Goal: Task Accomplishment & Management: Complete application form

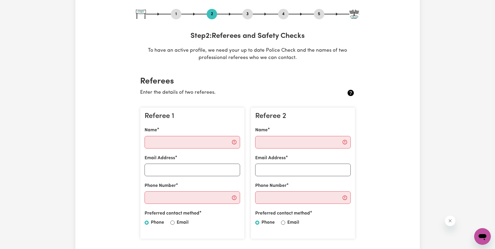
scroll to position [78, 0]
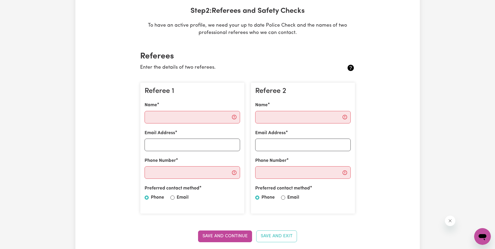
click at [153, 118] on input "Name" at bounding box center [191, 117] width 95 height 13
paste input "[PERSON_NAME]"
type input "[PERSON_NAME]"
click at [160, 144] on input "Email Address" at bounding box center [191, 144] width 95 height 13
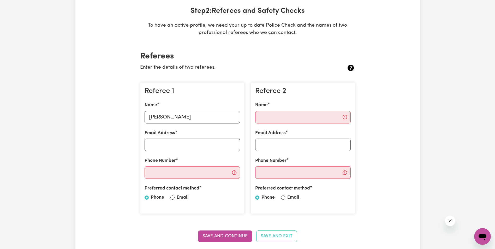
click at [173, 198] on input "Email" at bounding box center [172, 197] width 4 height 4
radio input "true"
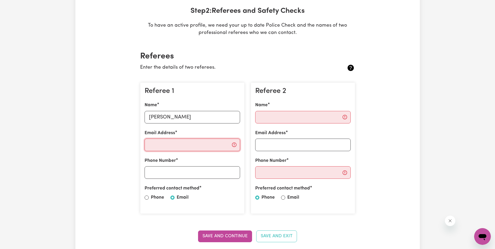
click at [155, 146] on input "Email Address" at bounding box center [191, 144] width 95 height 13
click at [160, 146] on input "Email Address" at bounding box center [191, 144] width 95 height 13
paste input "[EMAIL_ADDRESS][DOMAIN_NAME]"
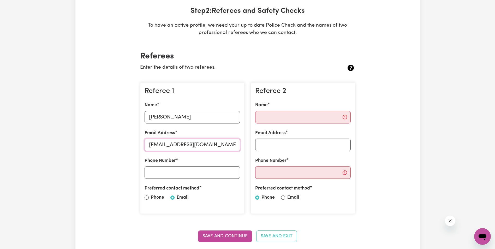
type input "[EMAIL_ADDRESS][DOMAIN_NAME]"
click at [154, 173] on input "Phone Number" at bounding box center [191, 172] width 95 height 13
drag, startPoint x: 179, startPoint y: 118, endPoint x: 187, endPoint y: 140, distance: 23.1
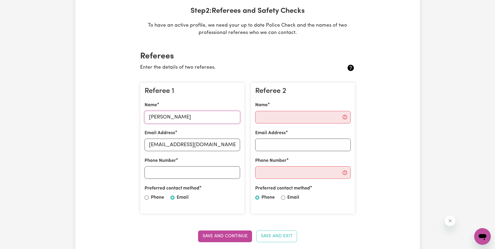
click at [180, 118] on input "[PERSON_NAME]" at bounding box center [191, 117] width 95 height 13
drag, startPoint x: 179, startPoint y: 118, endPoint x: 138, endPoint y: 118, distance: 41.7
click at [138, 118] on div "Referee 1 Name [PERSON_NAME] Email Address [EMAIL_ADDRESS][DOMAIN_NAME] Phone N…" at bounding box center [192, 148] width 111 height 140
type input "r"
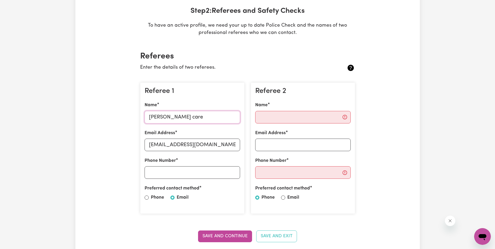
type input "[PERSON_NAME] care"
drag, startPoint x: 212, startPoint y: 144, endPoint x: 125, endPoint y: 146, distance: 87.6
type input "[EMAIL_ADDRESS][DOMAIN_NAME]"
click at [165, 173] on input "Phone Number" at bounding box center [191, 172] width 95 height 13
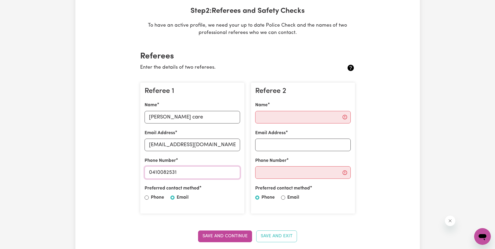
type input "0410082531"
click at [216, 211] on div "Referee 1 Name [PERSON_NAME] care Email Address [EMAIL_ADDRESS][DOMAIN_NAME] Ph…" at bounding box center [192, 147] width 104 height 131
click at [278, 120] on input "Name" at bounding box center [302, 117] width 95 height 13
click at [268, 141] on input "Email Address" at bounding box center [302, 144] width 95 height 13
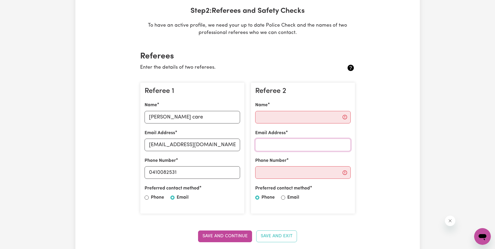
paste input "[EMAIL_ADDRESS][DOMAIN_NAME]"
type input "[EMAIL_ADDRESS][DOMAIN_NAME]"
click at [278, 173] on input "Phone Number" at bounding box center [302, 172] width 95 height 13
paste input "0420692799"
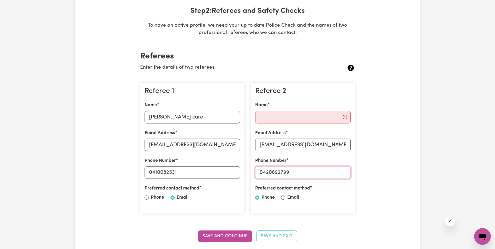
type input "0420692799"
click at [267, 116] on input "Name" at bounding box center [302, 117] width 95 height 13
type input "[PERSON_NAME]"
drag, startPoint x: 176, startPoint y: 118, endPoint x: 166, endPoint y: 116, distance: 10.8
click at [166, 116] on input "[PERSON_NAME] care" at bounding box center [191, 117] width 95 height 13
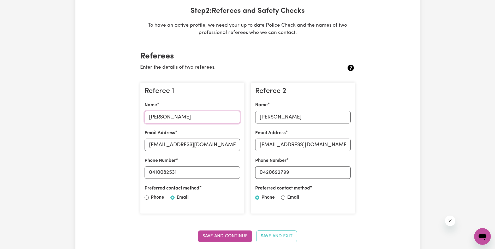
type input "[PERSON_NAME]"
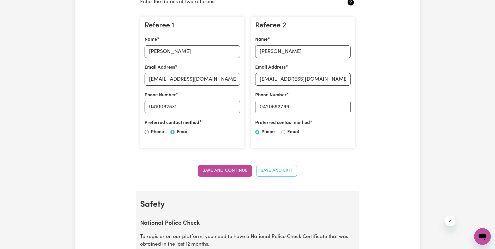
scroll to position [156, 0]
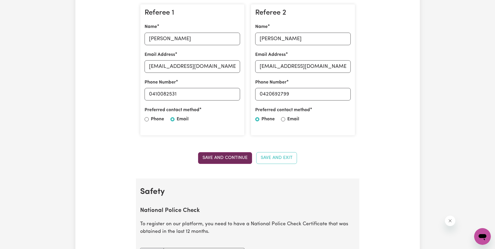
click at [222, 154] on button "Save and Continue" at bounding box center [225, 157] width 54 height 11
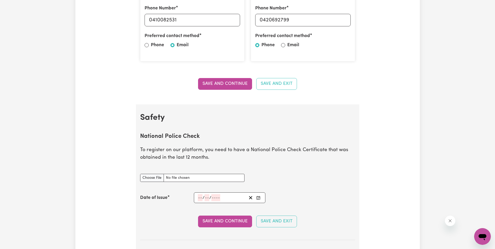
scroll to position [283, 0]
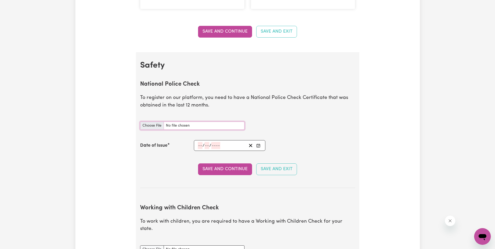
click at [150, 125] on input "National Police Check document" at bounding box center [192, 126] width 104 height 8
type input "C:\fakepath\npc-certificate.pdf"
drag, startPoint x: 199, startPoint y: 145, endPoint x: 202, endPoint y: 147, distance: 3.2
click at [199, 145] on input "number" at bounding box center [200, 145] width 5 height 7
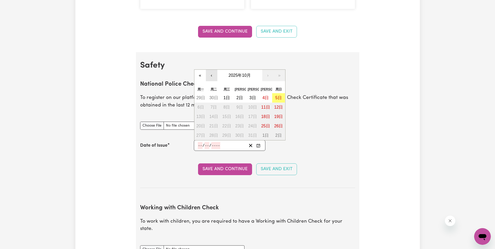
click at [210, 74] on button "‹" at bounding box center [211, 75] width 11 height 11
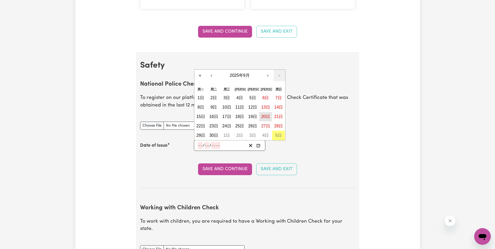
click at [265, 116] on abbr "20日" at bounding box center [265, 116] width 9 height 4
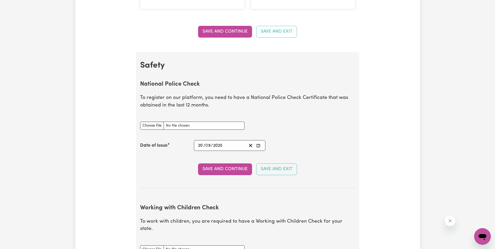
type input "[DATE]"
type input "20"
type input "9"
type input "2025"
click at [228, 170] on button "Save and Continue" at bounding box center [225, 168] width 54 height 11
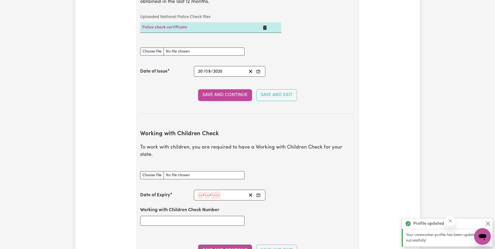
scroll to position [479, 0]
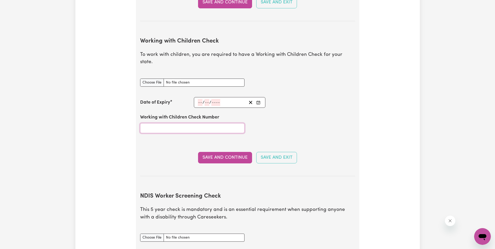
click at [169, 123] on input "Working with Children Check Number" at bounding box center [192, 128] width 104 height 10
paste input "3597434A"
type input "3597434A"
click at [200, 99] on input "number" at bounding box center [200, 102] width 5 height 7
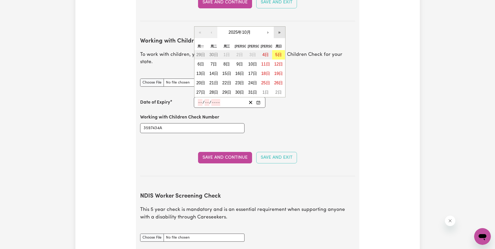
click at [277, 27] on button "»" at bounding box center [279, 32] width 11 height 11
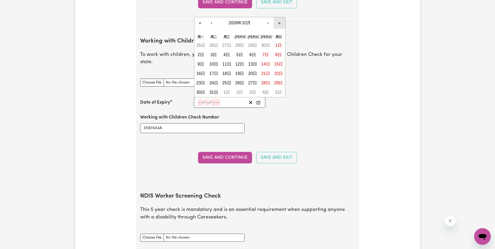
click at [279, 17] on button "»" at bounding box center [279, 22] width 11 height 11
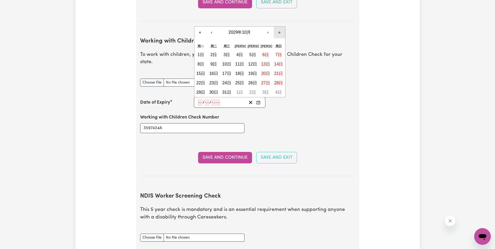
click at [281, 27] on button "»" at bounding box center [279, 32] width 11 height 11
click at [212, 27] on button "‹" at bounding box center [211, 32] width 11 height 11
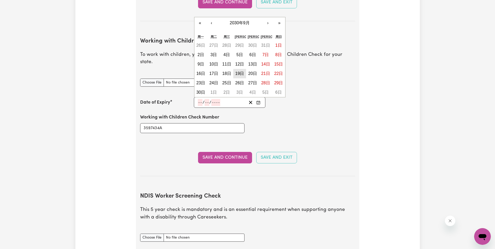
click at [241, 71] on abbr "19日" at bounding box center [239, 73] width 9 height 4
type input "[DATE]"
type input "19"
type input "9"
type input "2030"
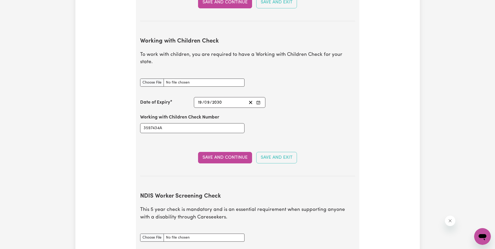
click at [260, 126] on div "Working with Children Check Number 3597434A" at bounding box center [247, 123] width 221 height 31
click at [226, 152] on button "Save and Continue" at bounding box center [225, 157] width 54 height 11
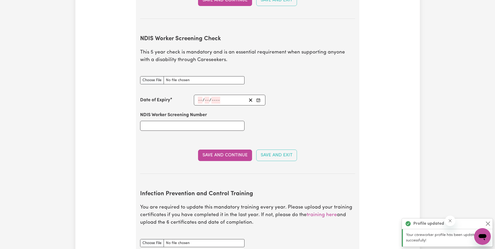
scroll to position [656, 0]
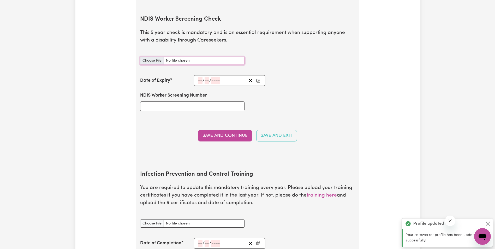
click at [154, 57] on input "NDIS Worker Screening Check document" at bounding box center [192, 61] width 104 height 8
click at [154, 101] on input "NDIS Worker Screening Number" at bounding box center [192, 106] width 104 height 10
paste input "79360243"
type input "79360243"
click at [257, 78] on icon "Enter the Date of Expiry of your NDIS Worker Screening Check" at bounding box center [258, 80] width 4 height 4
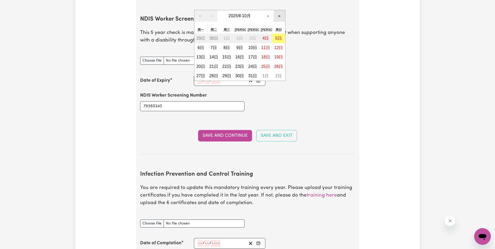
click at [279, 10] on button "»" at bounding box center [279, 15] width 11 height 11
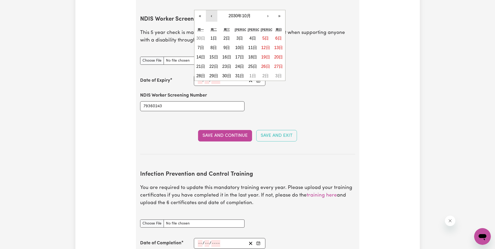
click at [210, 10] on button "‹" at bounding box center [211, 15] width 11 height 11
click at [267, 74] on abbr "28日" at bounding box center [265, 76] width 9 height 4
type input "[DATE]"
type input "28"
type input "9"
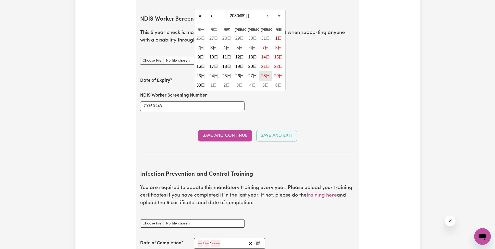
type input "2030"
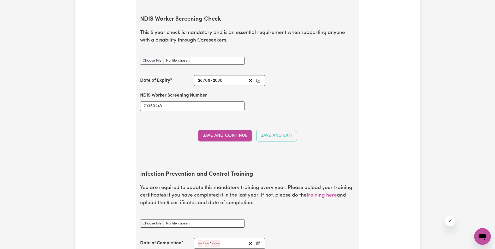
click at [278, 108] on div "NDIS Worker Screening Number 79360243" at bounding box center [247, 101] width 221 height 31
click at [226, 130] on button "Save and Continue" at bounding box center [225, 135] width 54 height 11
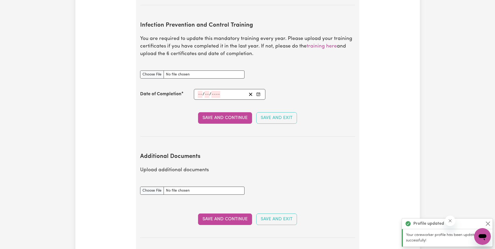
scroll to position [810, 0]
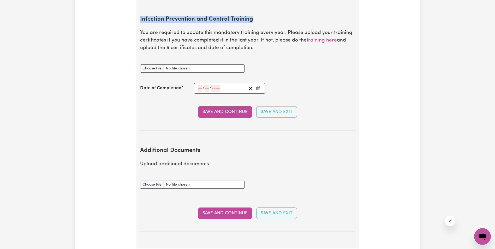
drag, startPoint x: 141, startPoint y: 11, endPoint x: 249, endPoint y: 10, distance: 108.7
click at [249, 16] on h2 "Infection Prevention and Control Training" at bounding box center [247, 19] width 215 height 7
drag, startPoint x: 249, startPoint y: 10, endPoint x: 242, endPoint y: 10, distance: 7.6
copy h2 "Infection Prevention and Control Training"
click at [259, 139] on section "Additional Documents Upload additional documents Additional Documents document …" at bounding box center [247, 185] width 215 height 93
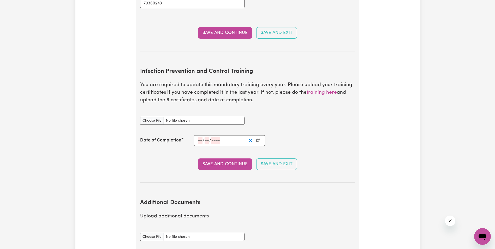
scroll to position [836, 0]
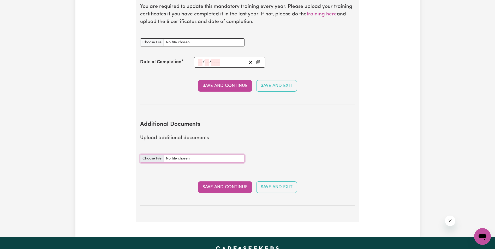
click at [148, 154] on input "Additional Documents document" at bounding box center [192, 158] width 104 height 8
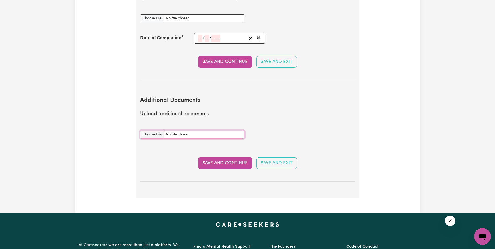
scroll to position [965, 0]
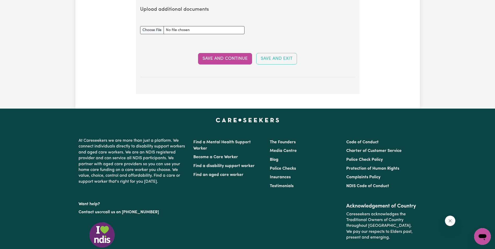
click at [272, 53] on button "Save and Exit" at bounding box center [276, 58] width 41 height 11
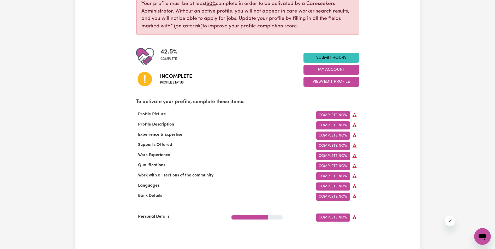
scroll to position [104, 0]
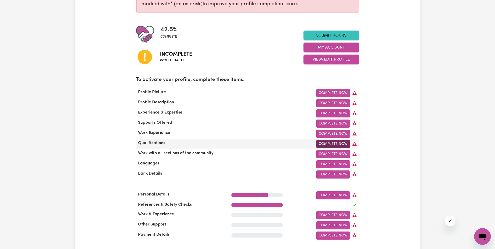
click at [330, 146] on link "Complete Now" at bounding box center [333, 144] width 34 height 8
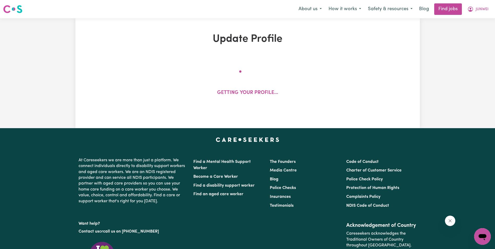
select select "Certificate III (Individual Support)"
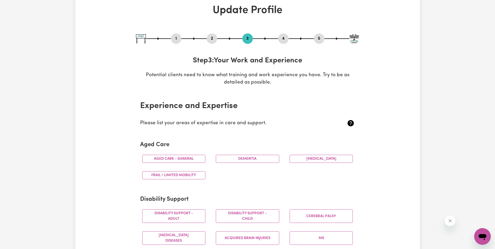
scroll to position [52, 0]
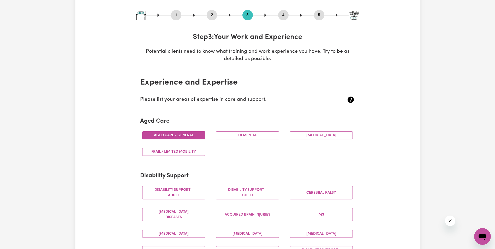
click at [181, 135] on button "Aged care - General" at bounding box center [173, 135] width 63 height 8
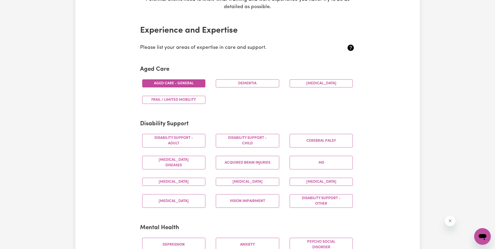
scroll to position [104, 0]
click at [188, 138] on button "Disability support - Adult" at bounding box center [173, 141] width 63 height 14
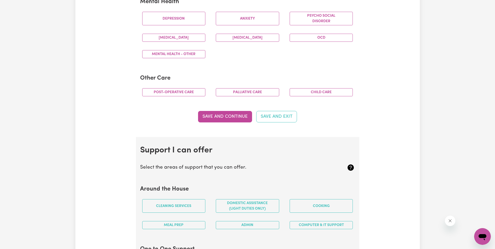
scroll to position [339, 0]
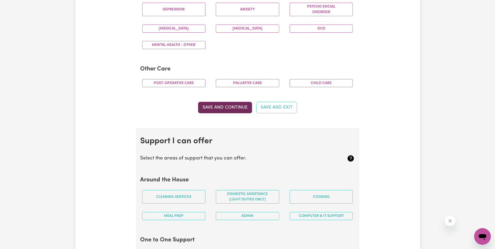
click at [229, 109] on button "Save and Continue" at bounding box center [225, 107] width 54 height 11
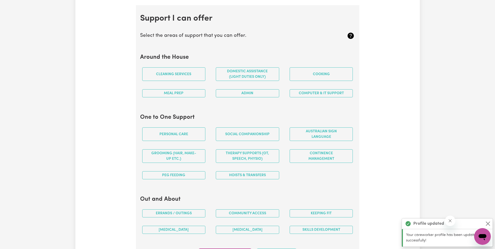
scroll to position [467, 0]
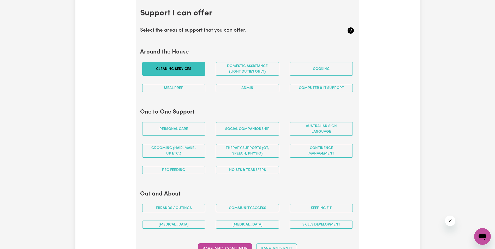
click at [181, 67] on button "Cleaning services" at bounding box center [173, 69] width 63 height 14
click at [257, 70] on button "Domestic assistance (light duties only)" at bounding box center [247, 69] width 63 height 14
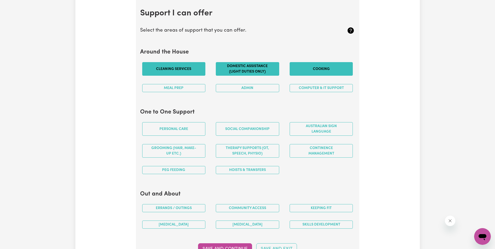
click at [308, 69] on button "Cooking" at bounding box center [320, 69] width 63 height 14
click at [185, 89] on button "Meal prep" at bounding box center [173, 88] width 63 height 8
click at [248, 90] on button "Admin" at bounding box center [247, 88] width 63 height 8
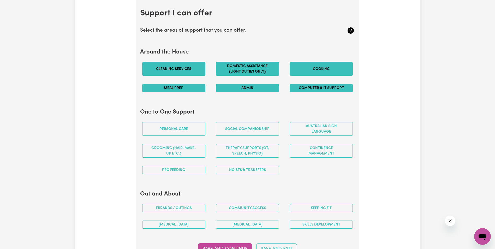
click at [316, 89] on button "Computer & IT Support" at bounding box center [320, 88] width 63 height 8
click at [169, 127] on button "Personal care" at bounding box center [173, 129] width 63 height 14
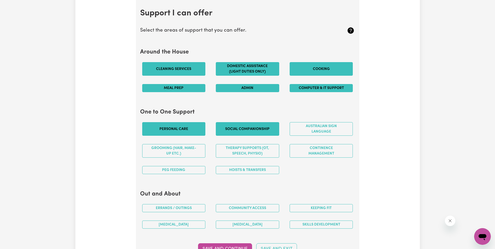
click at [238, 129] on button "Social companionship" at bounding box center [247, 129] width 63 height 14
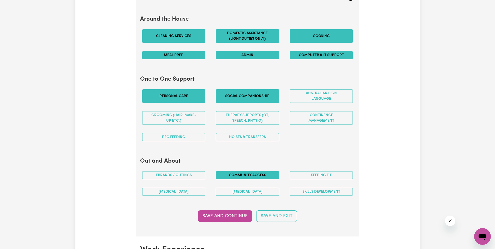
scroll to position [519, 0]
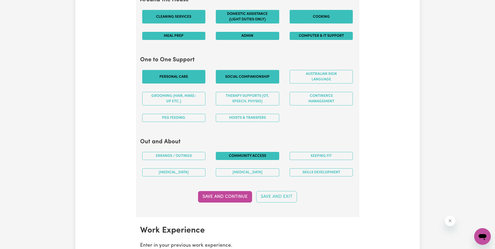
click at [255, 155] on button "Community access" at bounding box center [247, 156] width 63 height 8
click at [251, 155] on button "Community access" at bounding box center [247, 156] width 63 height 8
click at [201, 155] on button "Errands / Outings" at bounding box center [173, 156] width 63 height 8
click at [241, 155] on button "Community access" at bounding box center [247, 156] width 63 height 8
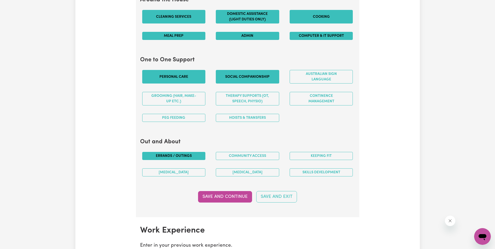
click at [194, 155] on button "Errands / Outings" at bounding box center [173, 156] width 63 height 8
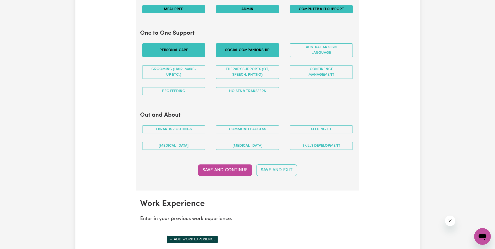
scroll to position [571, 0]
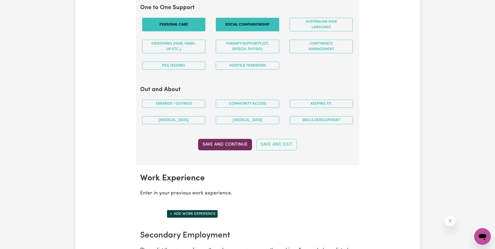
click at [225, 145] on button "Save and Continue" at bounding box center [225, 144] width 54 height 11
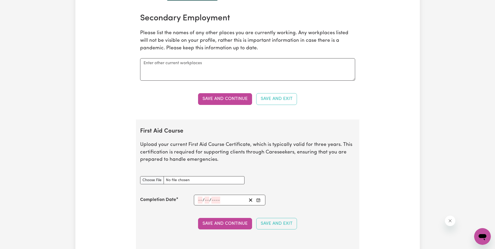
scroll to position [840, 0]
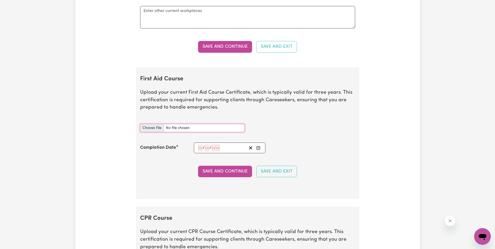
click at [150, 127] on input "First Aid Course document" at bounding box center [192, 128] width 104 height 8
type input "C:\fakepath\Junwei_Lin_HLTAID011___Provide_First_Aid_Certificate.pdf"
click at [199, 148] on input "number" at bounding box center [200, 147] width 5 height 7
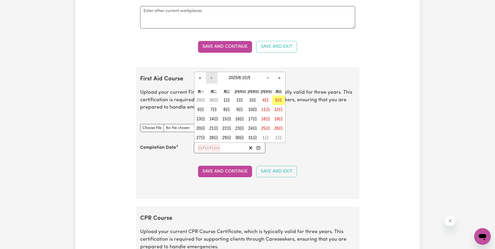
click at [209, 77] on button "‹" at bounding box center [211, 77] width 11 height 11
click at [280, 128] on abbr "28日" at bounding box center [278, 128] width 9 height 4
type input "[DATE]"
type input "28"
type input "9"
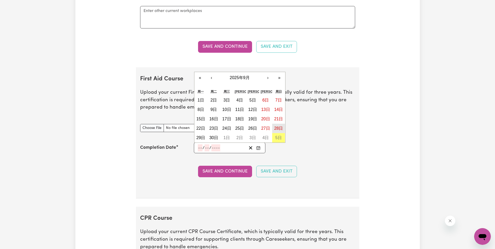
type input "2025"
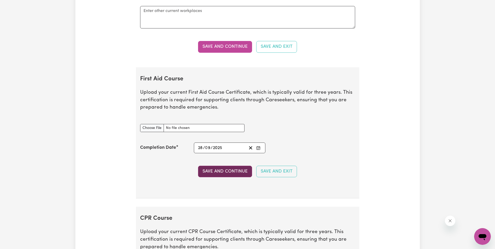
click at [227, 170] on button "Save and Continue" at bounding box center [225, 171] width 54 height 11
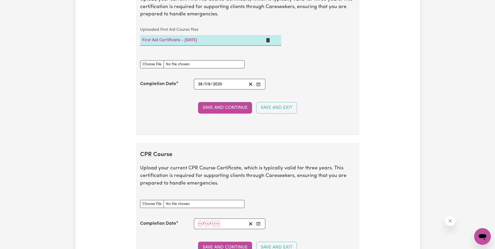
scroll to position [942, 0]
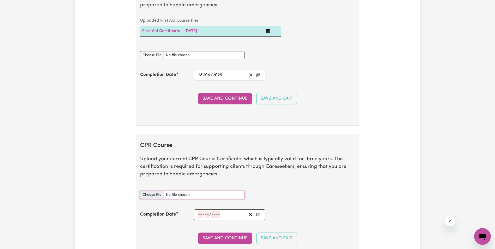
click at [155, 196] on input "CPR Course document" at bounding box center [192, 195] width 104 height 8
type input "C:\fakepath\Junwei_Lin_HLTAID011___Provide_First_Aid_Certificate.pdf"
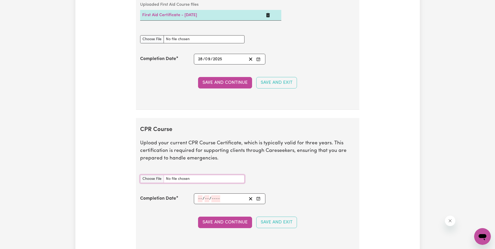
scroll to position [1021, 0]
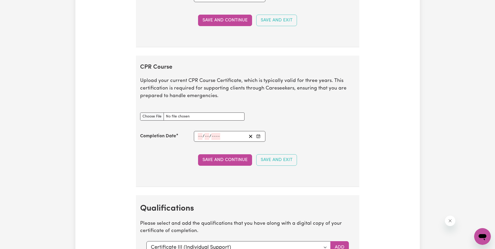
click at [200, 135] on input "number" at bounding box center [200, 136] width 5 height 7
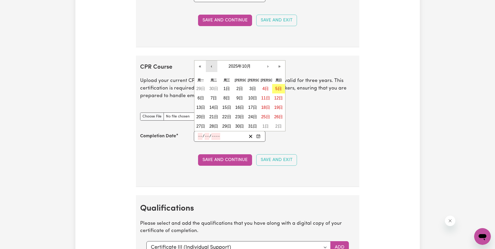
click at [212, 67] on button "‹" at bounding box center [211, 65] width 11 height 11
click at [276, 115] on abbr "28日" at bounding box center [278, 116] width 9 height 4
type input "[DATE]"
type input "28"
type input "9"
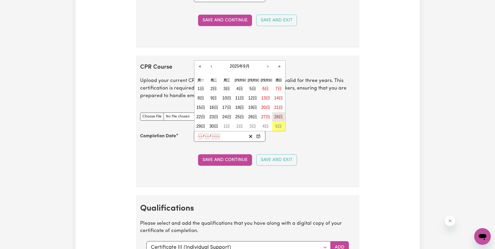
type input "2025"
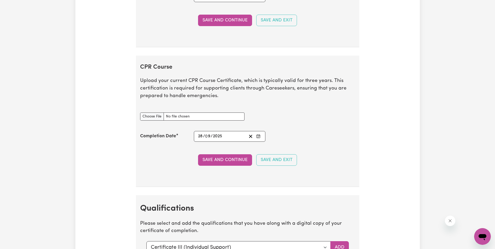
click at [228, 159] on button "Save and Continue" at bounding box center [225, 159] width 54 height 11
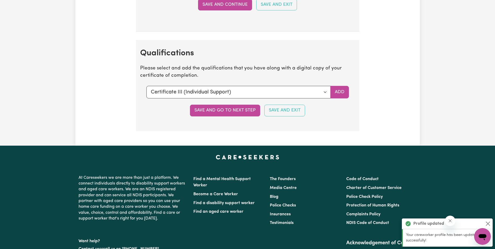
scroll to position [1216, 0]
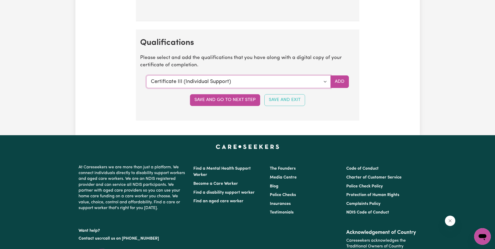
click at [324, 82] on select "Select a qualification to add... Certificate III (Individual Support) Certifica…" at bounding box center [238, 81] width 184 height 13
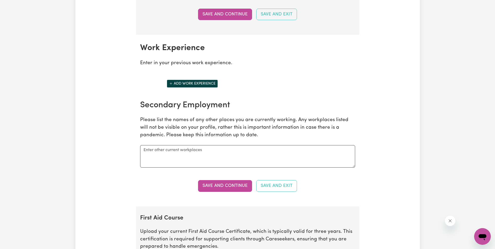
scroll to position [720, 0]
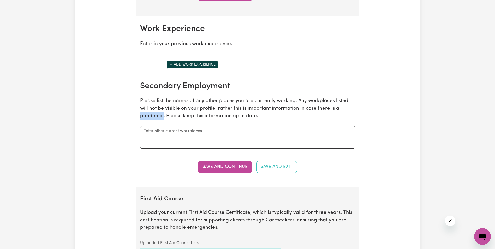
drag, startPoint x: 329, startPoint y: 110, endPoint x: 350, endPoint y: 110, distance: 21.7
click at [350, 110] on p "Please list the names of any other places you are currently working. Any workpl…" at bounding box center [247, 108] width 215 height 22
drag, startPoint x: 350, startPoint y: 110, endPoint x: 345, endPoint y: 110, distance: 4.8
copy p "pandemic"
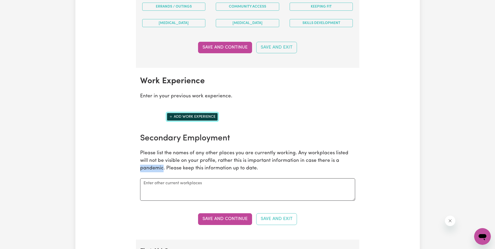
click at [171, 115] on icon "Add another work experience" at bounding box center [171, 117] width 4 height 4
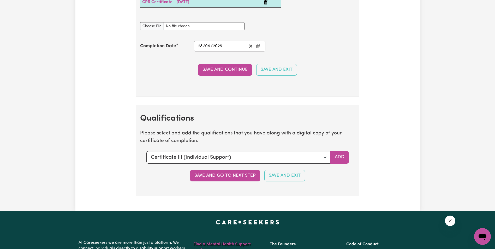
scroll to position [1346, 0]
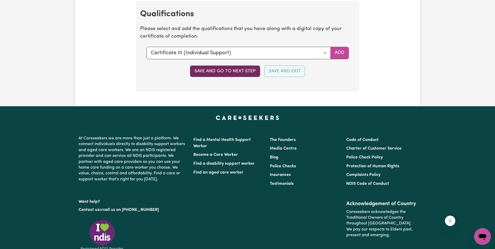
click at [217, 71] on button "Save and go to next step" at bounding box center [225, 70] width 70 height 11
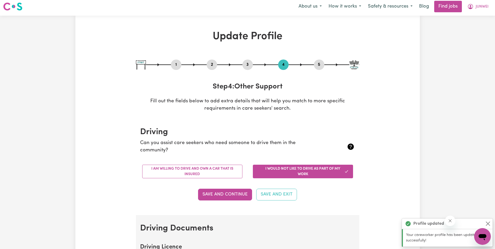
scroll to position [0, 0]
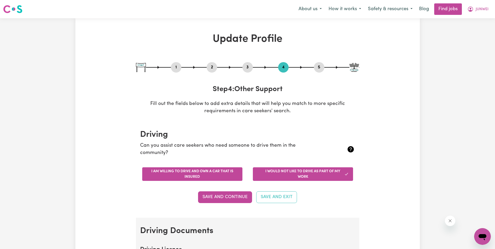
click at [201, 175] on button "I am willing to drive and own a car that is insured" at bounding box center [192, 174] width 100 height 14
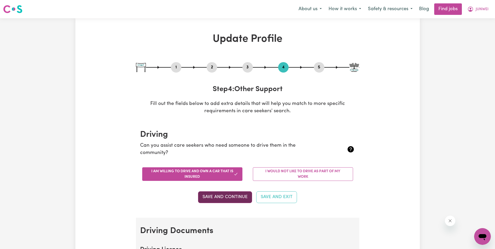
click at [229, 195] on button "Save and Continue" at bounding box center [225, 196] width 54 height 11
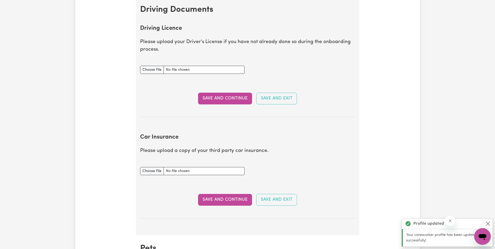
scroll to position [212, 0]
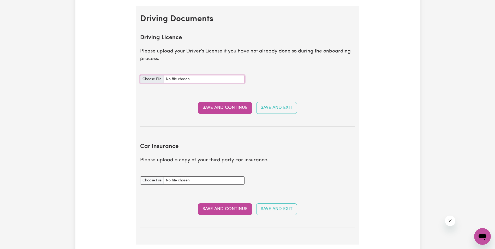
click at [148, 79] on input "Driving Licence document" at bounding box center [192, 79] width 104 height 8
type input "C:\fakepath\DL.jpg"
click at [222, 108] on button "Save and Continue" at bounding box center [225, 107] width 54 height 11
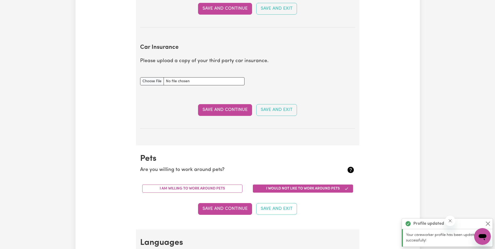
scroll to position [347, 0]
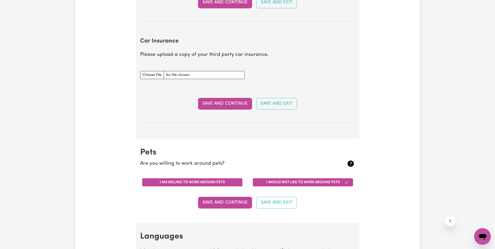
click at [210, 183] on button "I am willing to work around pets" at bounding box center [192, 182] width 100 height 8
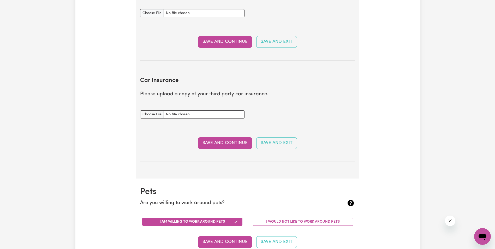
scroll to position [294, 0]
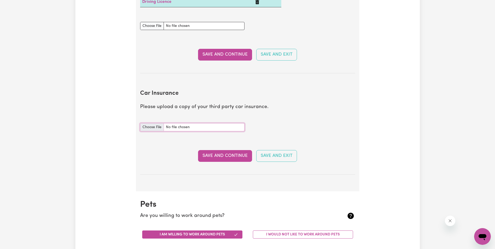
click at [149, 126] on input "Car Insurance document" at bounding box center [192, 127] width 104 height 8
type input "C:\fakepath\Insurance Schedule.pdf"
click at [222, 155] on button "Save and Continue" at bounding box center [225, 155] width 54 height 11
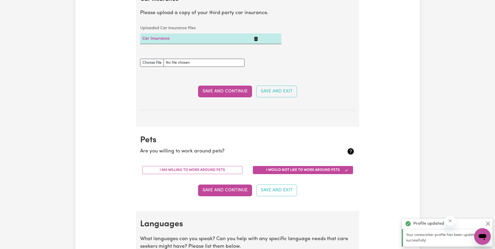
scroll to position [407, 0]
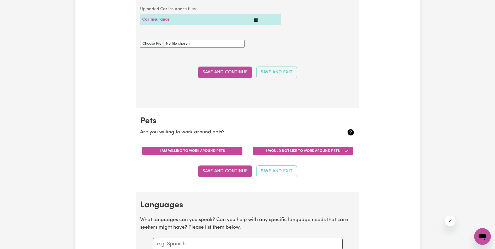
click at [208, 150] on button "I am willing to work around pets" at bounding box center [192, 151] width 100 height 8
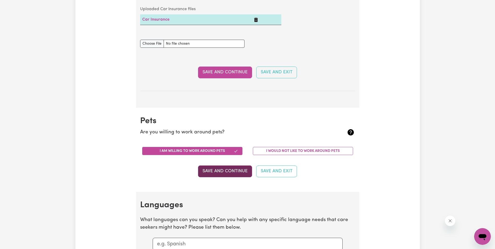
click at [219, 171] on button "Save and Continue" at bounding box center [225, 170] width 54 height 11
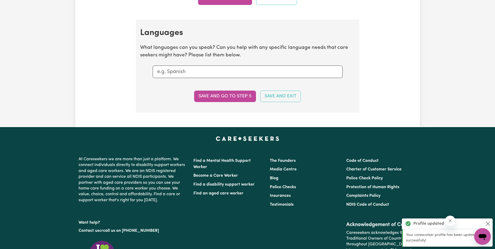
scroll to position [599, 0]
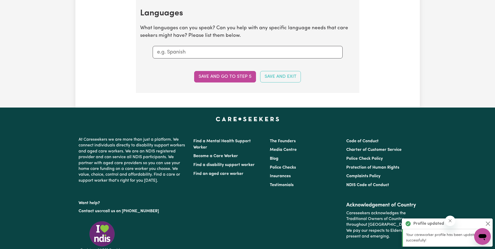
click at [175, 51] on input "text" at bounding box center [247, 52] width 181 height 8
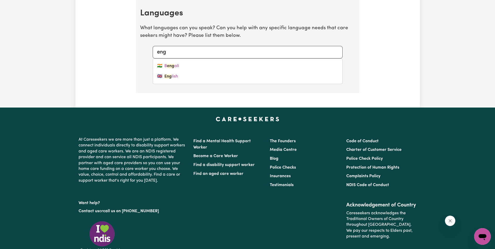
type input "engl"
type input "english"
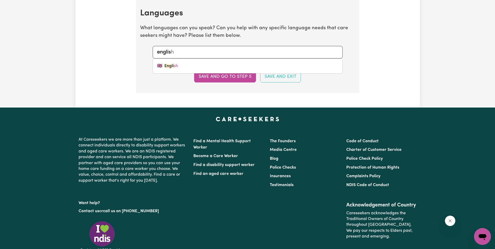
type input "english"
click at [169, 68] on mark "English" at bounding box center [171, 66] width 14 height 4
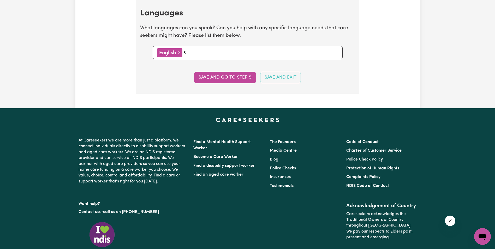
type input "ch"
type input "chinese (Cantonese)"
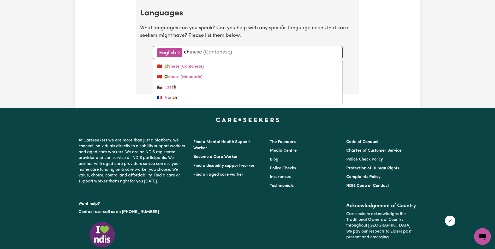
type input "chi"
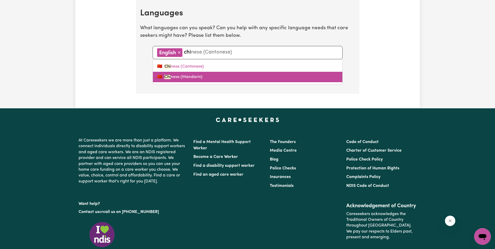
click at [184, 77] on link "🇨🇳 [PERSON_NAME] (Mandarin)" at bounding box center [247, 77] width 189 height 10
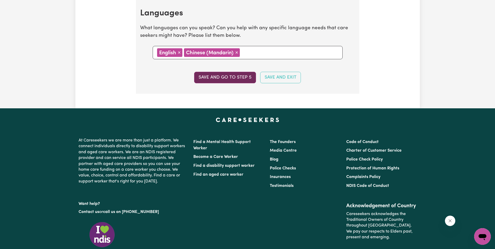
click at [228, 77] on button "Save and go to step 5" at bounding box center [225, 77] width 62 height 11
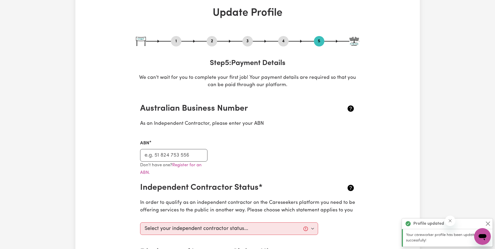
scroll to position [78, 0]
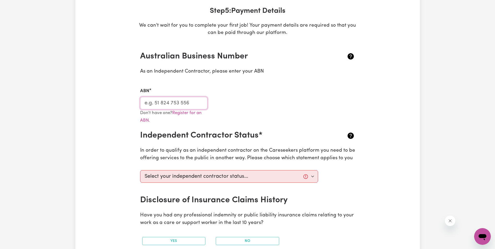
click at [156, 101] on input "ABN" at bounding box center [174, 103] width 68 height 13
paste input "88403854275"
type input "88403854275"
click at [254, 108] on div "ABN 88403854275" at bounding box center [247, 95] width 221 height 28
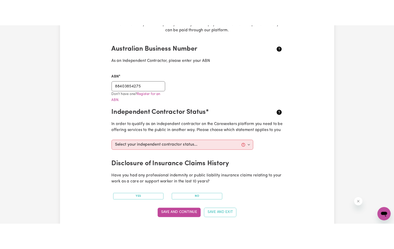
scroll to position [130, 0]
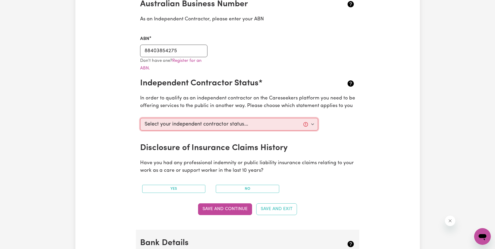
click at [312, 125] on select "Select your independent contractor status... I am providing services through an…" at bounding box center [229, 124] width 178 height 13
click at [385, 126] on div "Update Profile 1 2 3 4 5 Step 5 : Payment Details We can't wait for you to comp…" at bounding box center [247, 168] width 344 height 532
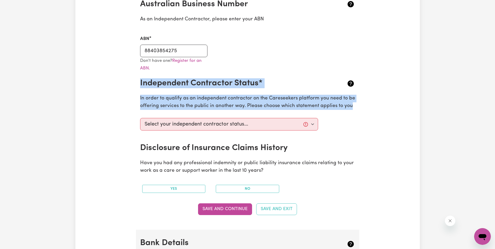
drag, startPoint x: 140, startPoint y: 82, endPoint x: 353, endPoint y: 106, distance: 213.9
click at [353, 106] on section "Australian Business Number As an Independent Contractor, please enter your ABN …" at bounding box center [247, 110] width 223 height 239
drag, startPoint x: 353, startPoint y: 106, endPoint x: 318, endPoint y: 102, distance: 34.4
copy section "Independent Contractor Status* In order to qualify as an independent contractor…"
click at [245, 189] on button "No" at bounding box center [247, 189] width 63 height 8
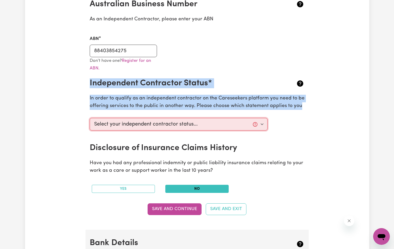
click at [263, 125] on select "Select your independent contractor status... I am providing services through an…" at bounding box center [179, 124] width 178 height 13
select select "I am providing services through another platform"
click at [90, 118] on select "Select your independent contractor status... I am providing services through an…" at bounding box center [179, 124] width 178 height 13
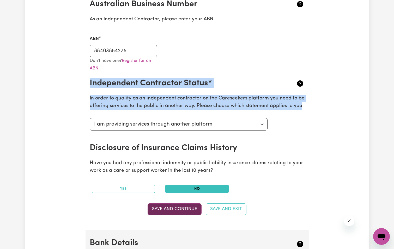
click at [178, 209] on button "Save and Continue" at bounding box center [175, 208] width 54 height 11
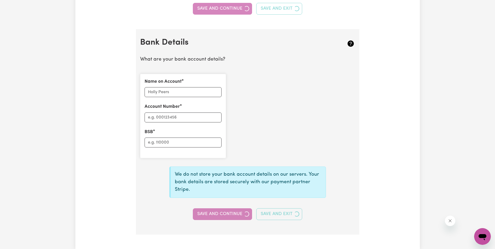
scroll to position [261, 0]
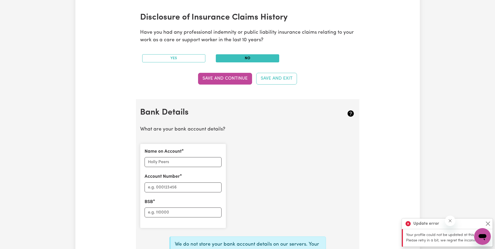
click at [451, 221] on icon "关闭来自公司的消息" at bounding box center [449, 221] width 4 height 4
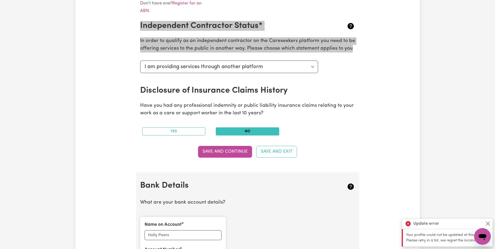
scroll to position [209, 0]
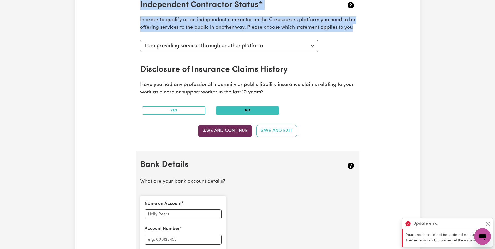
click at [219, 129] on button "Save and Continue" at bounding box center [225, 130] width 54 height 11
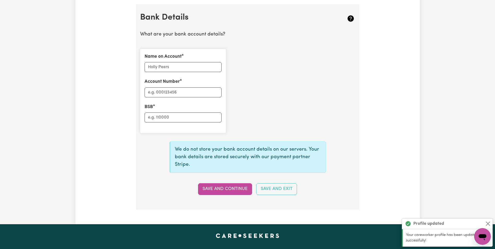
scroll to position [360, 0]
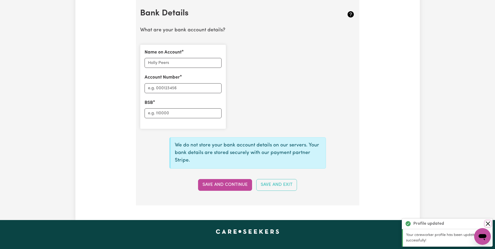
click at [489, 222] on button "Close" at bounding box center [487, 223] width 6 height 6
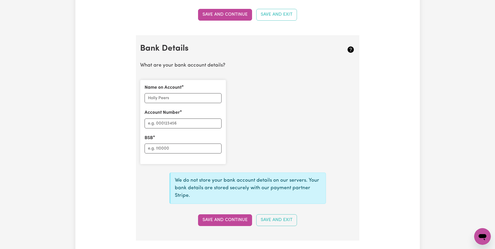
scroll to position [282, 0]
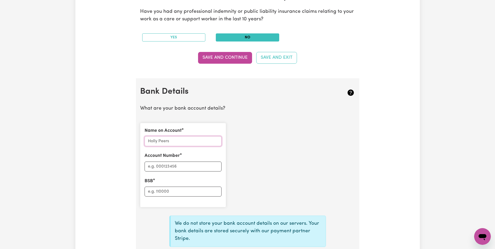
click at [164, 142] on input "Name on Account" at bounding box center [182, 141] width 77 height 10
type input "[PERSON_NAME]"
click at [172, 166] on input "Account Number" at bounding box center [182, 166] width 77 height 10
click at [167, 190] on input "BSB" at bounding box center [182, 191] width 77 height 10
type input "014002"
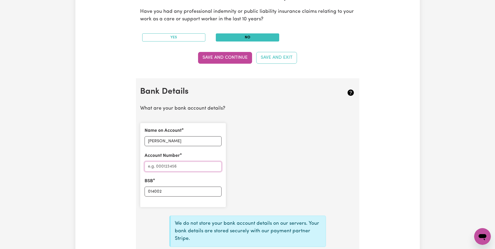
click at [161, 167] on input "Account Number" at bounding box center [182, 166] width 77 height 10
click at [241, 182] on div "Name on Account [PERSON_NAME] Account Number 646524057 BSB 014002" at bounding box center [247, 165] width 221 height 93
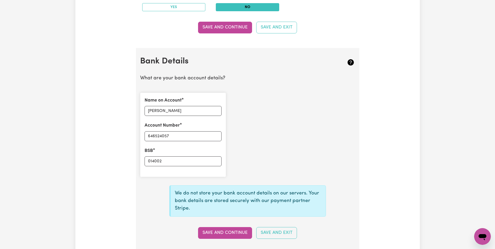
scroll to position [334, 0]
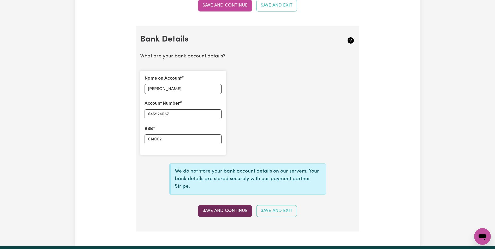
click at [229, 212] on button "Save and Continue" at bounding box center [225, 210] width 54 height 11
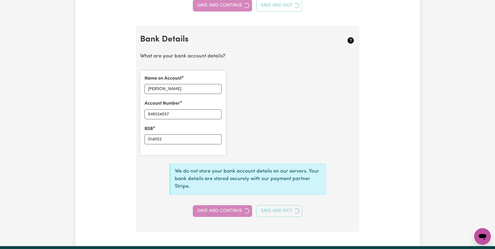
type input "****4057"
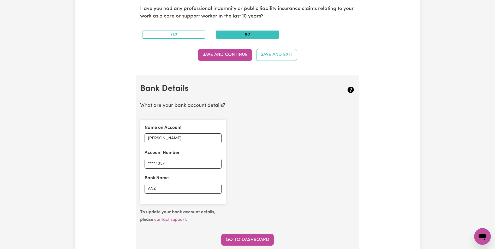
scroll to position [313, 0]
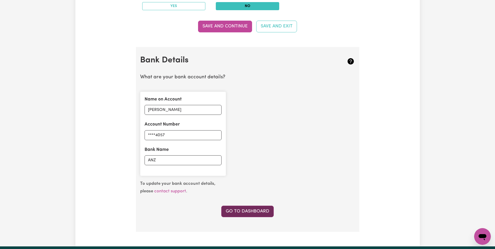
click at [252, 210] on link "Go to Dashboard" at bounding box center [247, 210] width 52 height 11
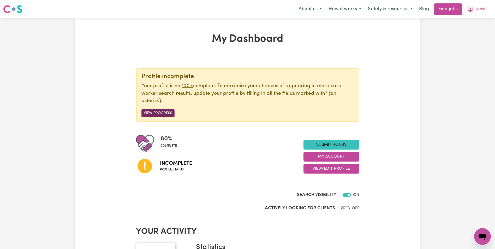
click at [160, 112] on button "View Progress" at bounding box center [157, 113] width 33 height 8
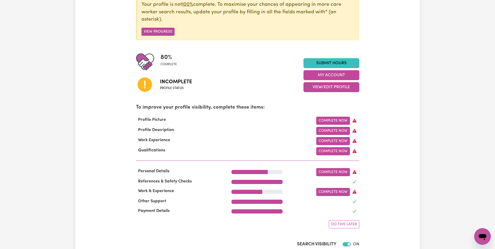
scroll to position [104, 0]
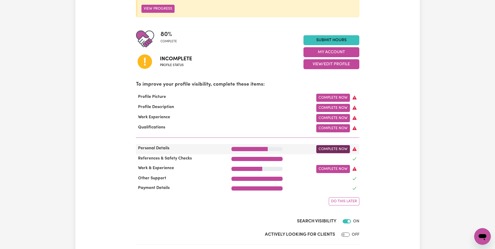
click at [333, 149] on link "Complete Now" at bounding box center [333, 149] width 34 height 8
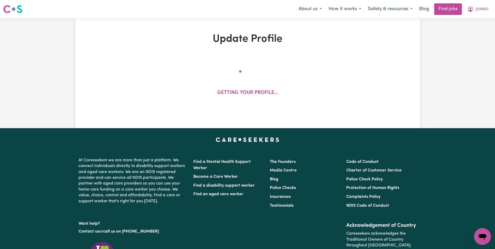
select select "[DEMOGRAPHIC_DATA]"
select select "Australian PR"
select select "Studying a healthcare related degree or qualification"
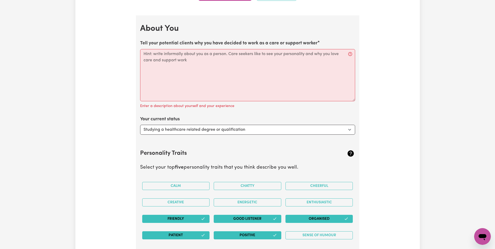
scroll to position [730, 0]
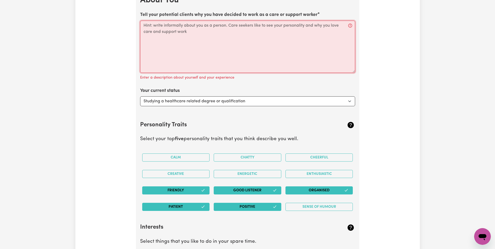
click at [157, 26] on textarea "Tell your potential clients why you have decided to work as a care or support w…" at bounding box center [247, 47] width 215 height 52
paste textarea "Hello, I'm [PERSON_NAME] who genuinely enjoys helping others and making a posit…"
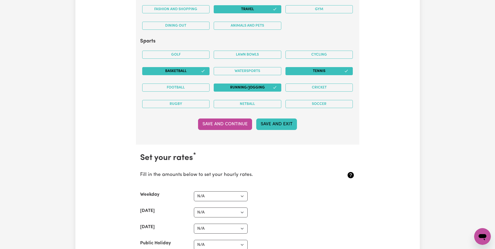
scroll to position [1095, 0]
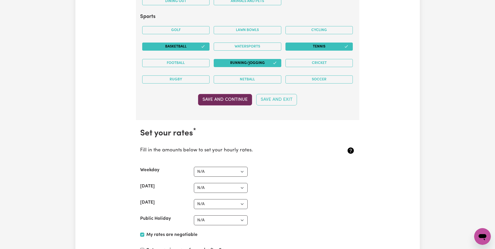
type textarea "Hello, I'm [PERSON_NAME] who genuinely enjoys helping others and making a posit…"
click at [218, 100] on button "Save and Continue" at bounding box center [225, 99] width 54 height 11
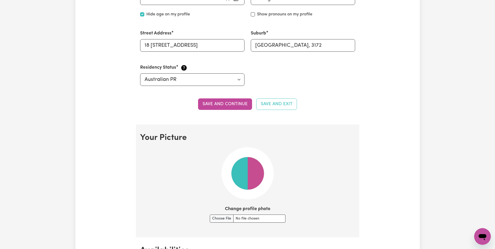
scroll to position [276, 0]
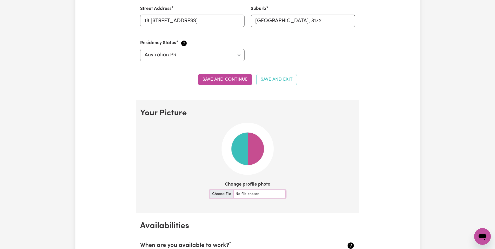
click at [217, 193] on input "Change profile photo" at bounding box center [248, 194] width 76 height 8
type input "C:\fakepath\00ad264698bd8861f55af208e51d8664.jpg"
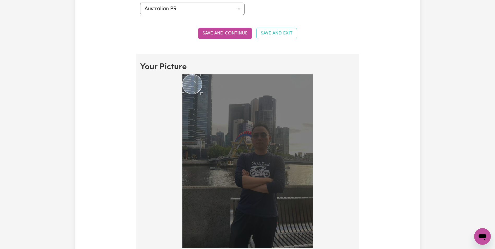
scroll to position [328, 0]
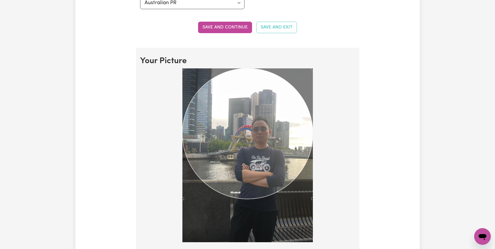
click at [316, 187] on div at bounding box center [247, 156] width 215 height 176
click at [278, 132] on div "Use the arrow keys to move the crop selection area" at bounding box center [247, 133] width 130 height 130
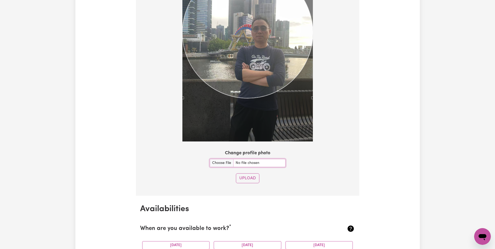
scroll to position [459, 0]
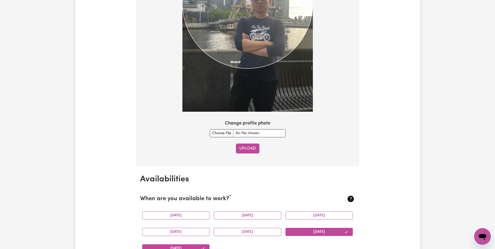
drag, startPoint x: 248, startPoint y: 148, endPoint x: 293, endPoint y: 149, distance: 45.1
click at [248, 148] on button "Upload" at bounding box center [247, 148] width 23 height 10
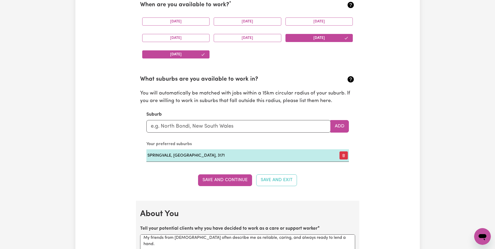
scroll to position [541, 0]
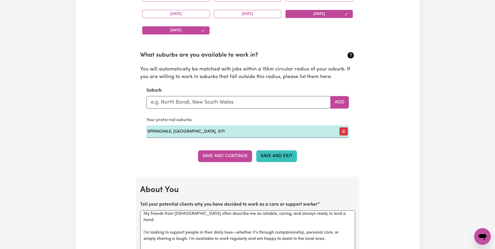
click at [274, 156] on button "Save and Exit" at bounding box center [276, 155] width 41 height 11
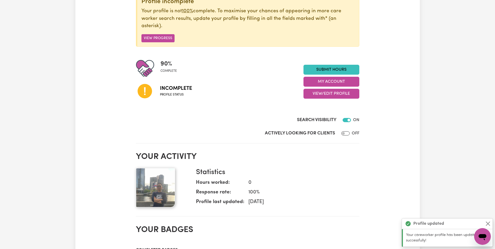
scroll to position [26, 0]
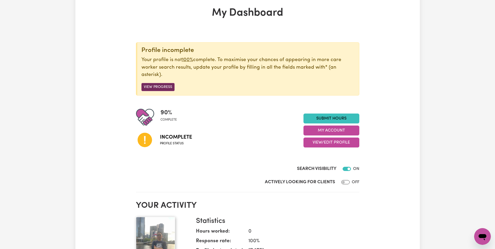
click at [167, 86] on button "View Progress" at bounding box center [157, 87] width 33 height 8
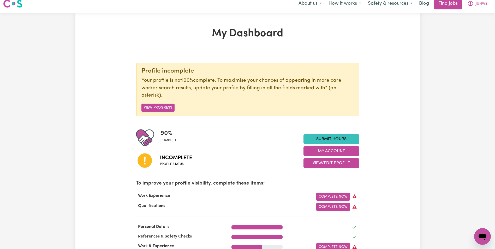
scroll to position [0, 0]
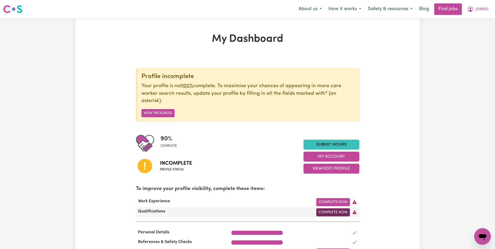
click at [338, 213] on link "Complete Now" at bounding box center [333, 212] width 34 height 8
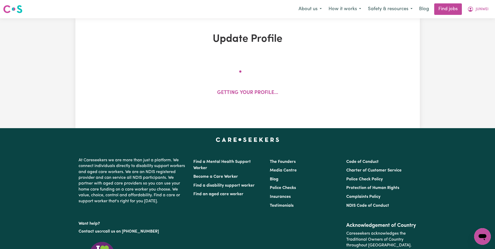
select select "Certificate III (Individual Support)"
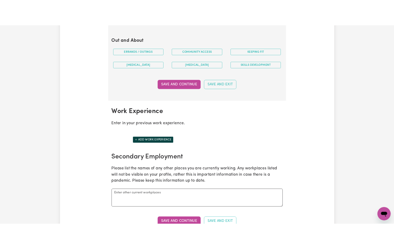
scroll to position [678, 0]
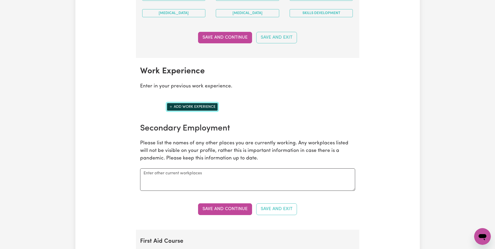
click at [172, 107] on icon "Add another work experience" at bounding box center [171, 107] width 4 height 4
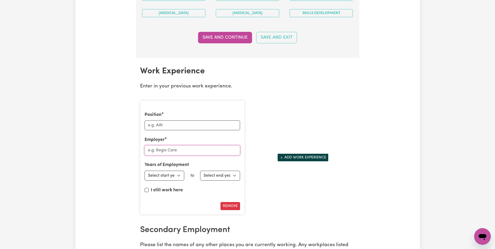
click at [174, 151] on input "Employer" at bounding box center [191, 150] width 95 height 10
click at [160, 125] on input "Position" at bounding box center [191, 125] width 95 height 10
type input "S"
drag, startPoint x: 190, startPoint y: 125, endPoint x: 135, endPoint y: 124, distance: 55.0
click at [135, 124] on div "Update Profile 1 2 3 4 5 Step 3 : Your Work and Experience Potential clients ne…" at bounding box center [247, 57] width 229 height 1405
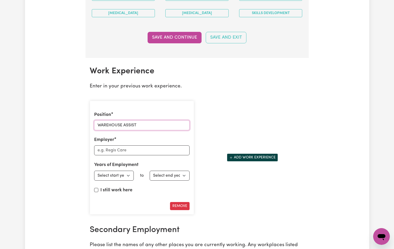
click at [138, 124] on input "WAREHOUSE ASSIST" at bounding box center [141, 125] width 95 height 10
drag, startPoint x: 143, startPoint y: 124, endPoint x: 107, endPoint y: 125, distance: 36.0
click at [94, 124] on input "WAREHOUSE ASSIST" at bounding box center [141, 125] width 95 height 10
paste input "arehouse Assistant"
type input "Warehouse Assistant"
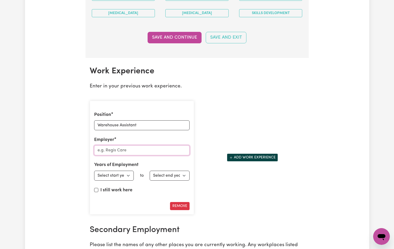
click at [109, 149] on input "Employer" at bounding box center [141, 150] width 95 height 10
type input "a"
type input "ARK LOGISTICS PTY LTD"
click at [128, 177] on select "Select start year [DATE] 1952 1953 1954 1955 1956 1957 1958 1959 1960 1961 1962…" at bounding box center [114, 176] width 40 height 10
select select "2024"
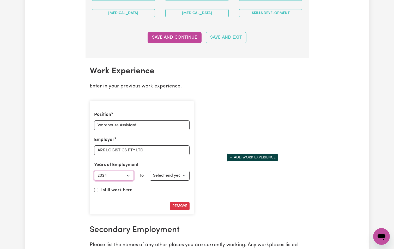
click at [94, 171] on select "Select start year [DATE] 1952 1953 1954 1955 1956 1957 1958 1959 1960 1961 1962…" at bounding box center [114, 176] width 40 height 10
click at [97, 190] on input "I still work here" at bounding box center [96, 190] width 4 height 4
checkbox input "true"
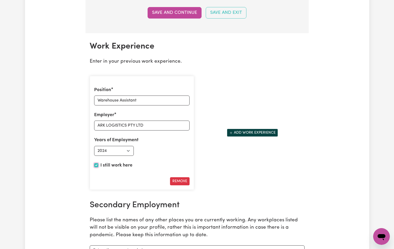
scroll to position [730, 0]
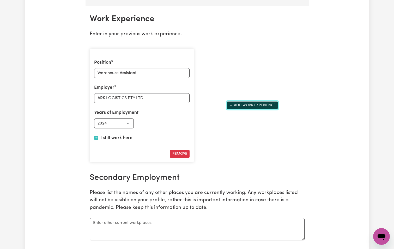
click at [234, 105] on button "Add work experience" at bounding box center [252, 105] width 51 height 8
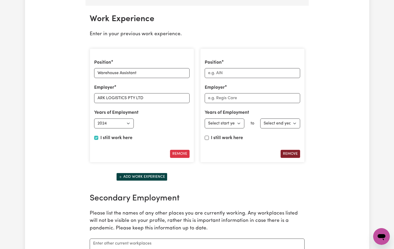
click at [292, 154] on button "Remove" at bounding box center [291, 154] width 20 height 8
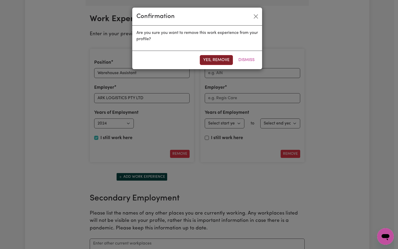
click at [215, 60] on button "Yes, remove" at bounding box center [216, 60] width 33 height 10
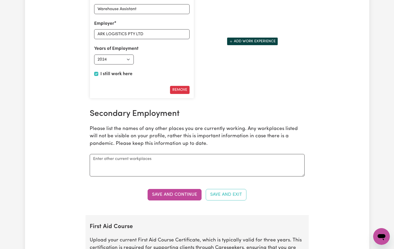
scroll to position [834, 0]
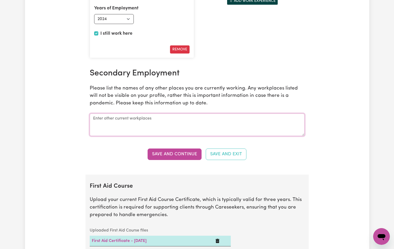
click at [132, 120] on textarea at bounding box center [197, 124] width 215 height 22
click at [170, 154] on button "Save and Continue" at bounding box center [175, 153] width 54 height 11
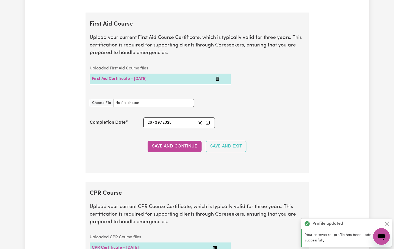
scroll to position [1009, 0]
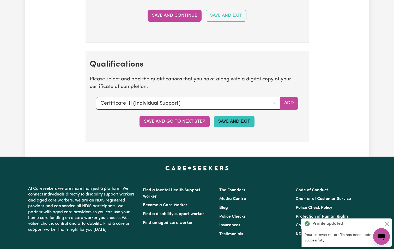
click at [237, 121] on button "Save and Exit" at bounding box center [234, 121] width 41 height 11
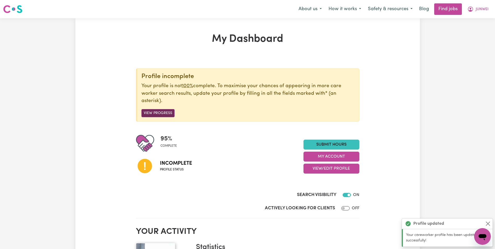
click at [162, 113] on button "View Progress" at bounding box center [157, 113] width 33 height 8
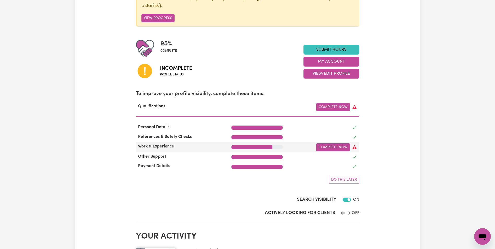
scroll to position [104, 0]
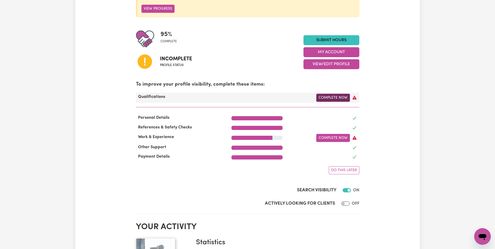
click at [334, 97] on link "Complete Now" at bounding box center [333, 98] width 34 height 8
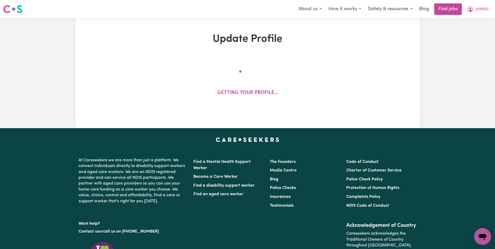
select select "2024"
select select "Certificate III (Individual Support)"
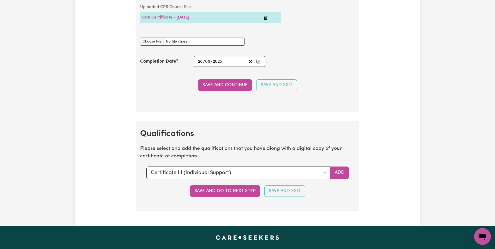
scroll to position [1252, 0]
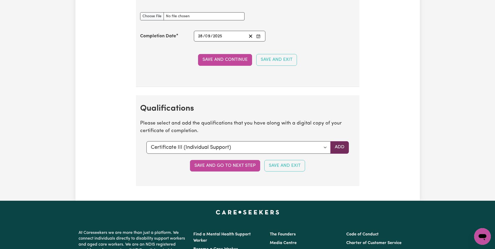
click at [337, 147] on button "Add" at bounding box center [339, 147] width 19 height 13
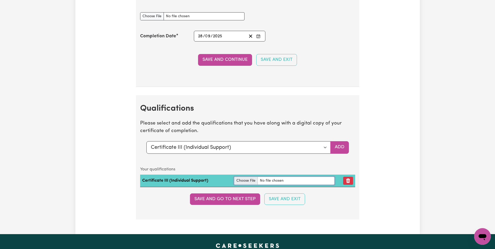
click at [239, 181] on input "file" at bounding box center [284, 181] width 100 height 8
type input "C:\fakepath\qualification.pdf"
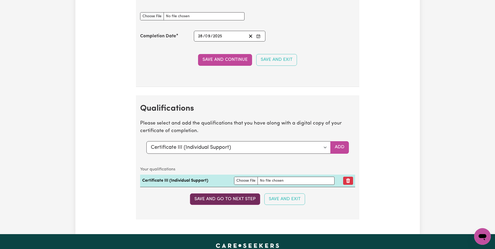
click at [228, 199] on button "Save and go to next step" at bounding box center [225, 198] width 70 height 11
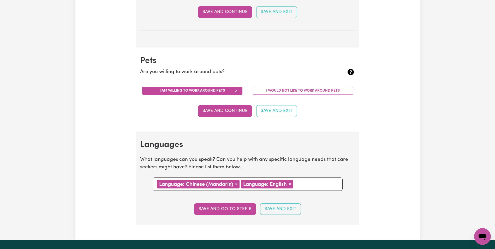
scroll to position [548, 0]
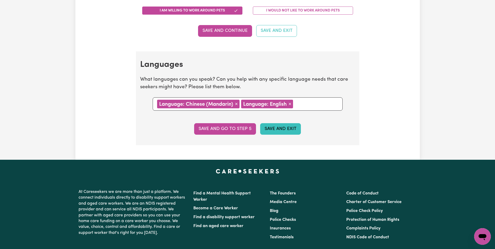
click at [281, 127] on button "Save and Exit" at bounding box center [280, 128] width 41 height 11
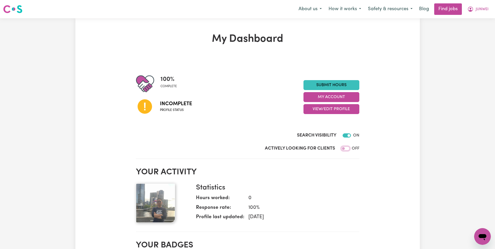
click at [346, 149] on input "Actively Looking for Clients" at bounding box center [345, 148] width 8 height 4
click at [343, 149] on input "Actively Looking for Clients" at bounding box center [346, 148] width 8 height 4
checkbox input "false"
click at [408, 9] on button "Safety & resources" at bounding box center [389, 9] width 51 height 11
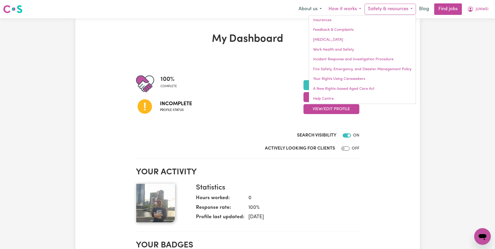
click at [358, 9] on button "How it works" at bounding box center [344, 9] width 39 height 11
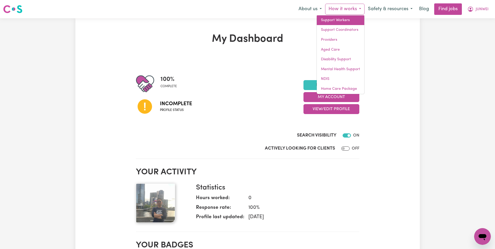
click at [337, 19] on link "Support Workers" at bounding box center [340, 20] width 47 height 10
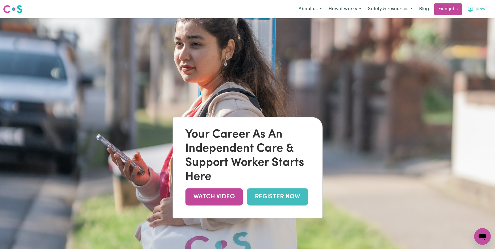
click at [484, 8] on span "JUNWEI" at bounding box center [481, 10] width 13 height 6
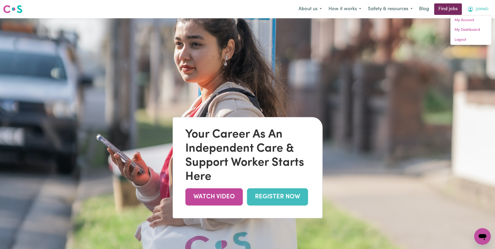
click at [443, 10] on link "Find jobs" at bounding box center [448, 8] width 28 height 11
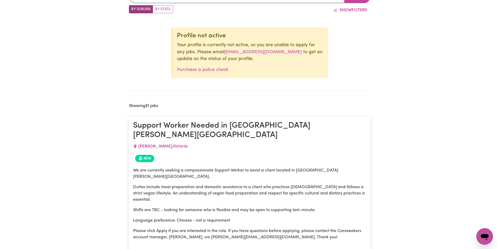
scroll to position [308, 0]
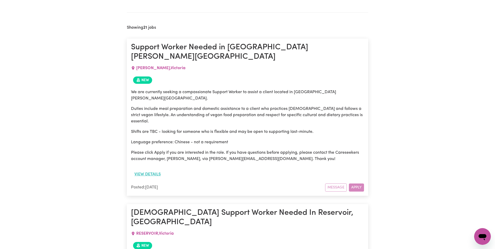
click at [152, 169] on button "View details" at bounding box center [147, 174] width 33 height 10
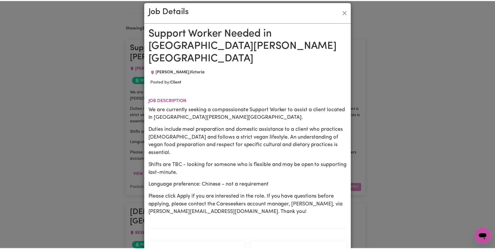
scroll to position [0, 0]
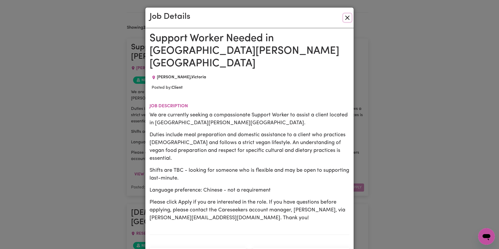
click at [347, 17] on button "Close" at bounding box center [347, 18] width 8 height 8
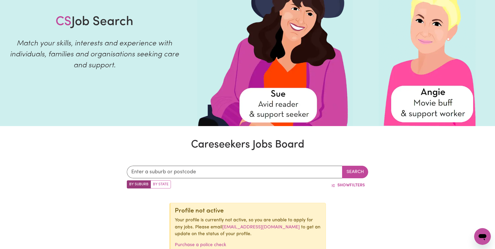
scroll to position [43, 0]
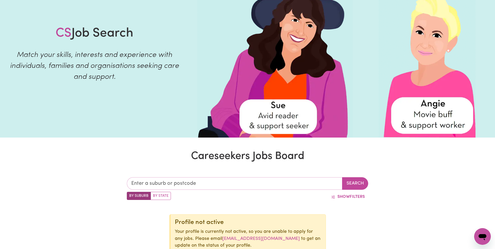
click at [174, 184] on input "text" at bounding box center [234, 183] width 215 height 13
type input "3171"
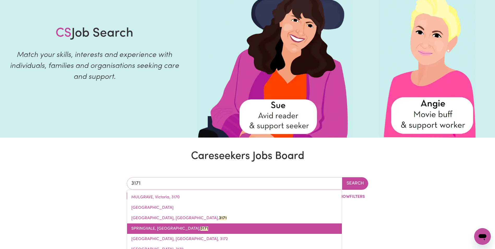
click at [200, 229] on mark "3171" at bounding box center [204, 228] width 8 height 4
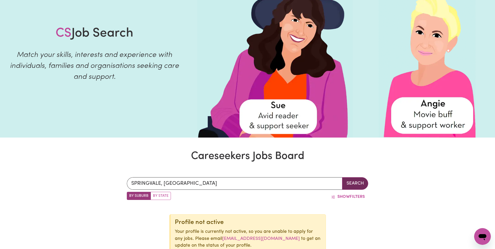
click at [357, 181] on button "Search" at bounding box center [355, 183] width 26 height 13
